Goal: Task Accomplishment & Management: Manage account settings

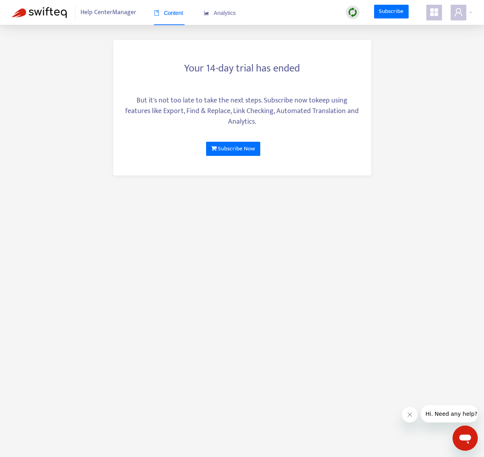
click at [119, 15] on span "Help Center Manager" at bounding box center [109, 12] width 56 height 15
click at [220, 12] on span "Analytics" at bounding box center [220, 13] width 32 height 6
click at [469, 16] on div at bounding box center [462, 13] width 22 height 16
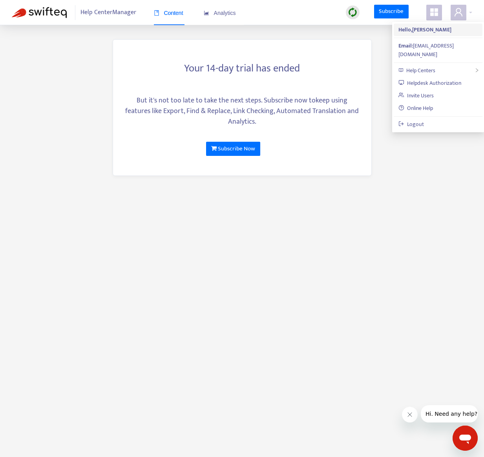
click at [424, 29] on strong "Hello, Kathy Trinidad" at bounding box center [425, 29] width 53 height 9
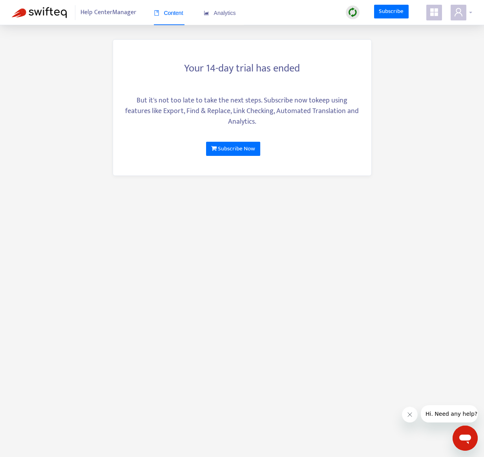
click at [465, 11] on span at bounding box center [459, 13] width 16 height 16
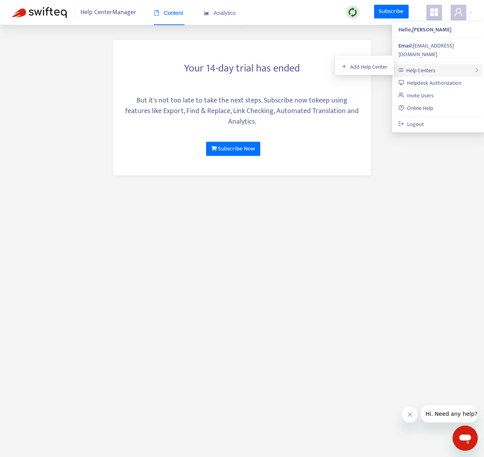
click at [417, 66] on span "Help Centers" at bounding box center [421, 70] width 29 height 9
click at [391, 177] on main "Your 14-day trial has ended But it's not too late to take the next steps. Subsc…" at bounding box center [242, 228] width 484 height 457
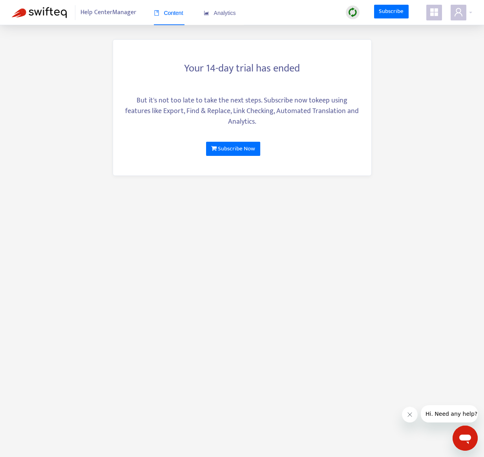
click at [43, 14] on img at bounding box center [39, 12] width 55 height 11
